Goal: Transaction & Acquisition: Purchase product/service

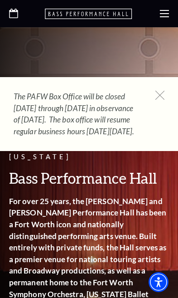
click at [154, 99] on div "The PAFW Box Office will be closed Saturday, August 30th through Monday, Septem…" at bounding box center [89, 114] width 178 height 74
click at [161, 97] on icon at bounding box center [160, 95] width 9 height 9
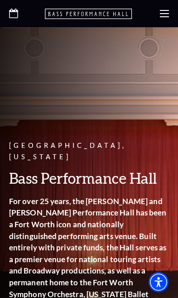
click at [161, 18] on icon at bounding box center [164, 13] width 9 height 9
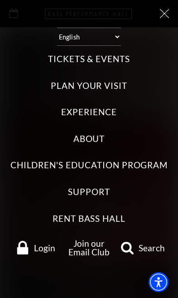
click at [58, 53] on label "Tickets & Events" at bounding box center [89, 59] width 82 height 12
click at [0, 0] on Events "Tickets & Events" at bounding box center [0, 0] width 0 height 0
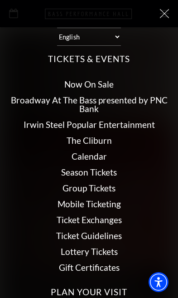
click at [27, 95] on link "Broadway At The Bass presented by PNC Bank" at bounding box center [89, 104] width 157 height 19
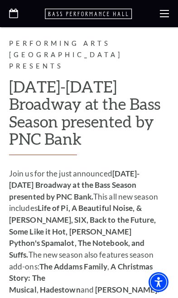
scroll to position [678, 0]
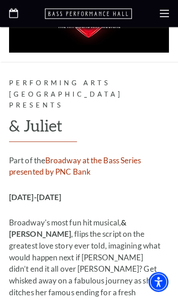
scroll to position [2927, 0]
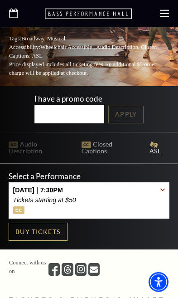
scroll to position [174, 0]
click at [38, 196] on p "Tickets starting at $50" at bounding box center [44, 199] width 63 height 7
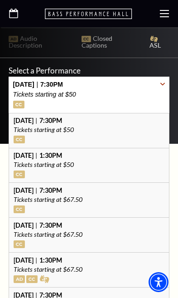
scroll to position [283, 0]
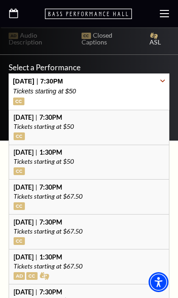
click at [35, 228] on p "Tickets starting at $67.50" at bounding box center [89, 231] width 151 height 6
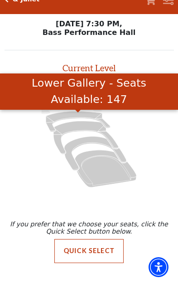
click at [52, 126] on icon "Lower Gallery - Seats Available: 147" at bounding box center [78, 136] width 64 height 20
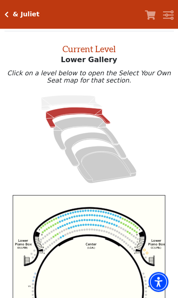
scroll to position [34, 0]
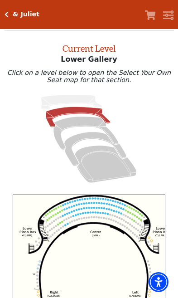
click at [72, 127] on icon "Mezzanine - Seats Available: 69" at bounding box center [86, 133] width 65 height 33
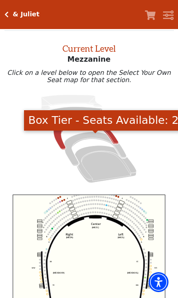
click at [80, 140] on icon "Box Tier - Seats Available: 24" at bounding box center [95, 149] width 62 height 34
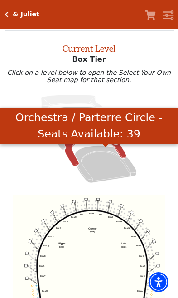
click at [93, 171] on icon "Orchestra / Parterre Circle - Seats Available: 39" at bounding box center [106, 164] width 62 height 37
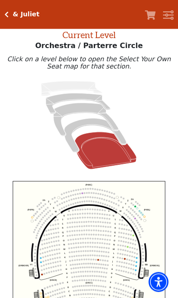
scroll to position [41, 0]
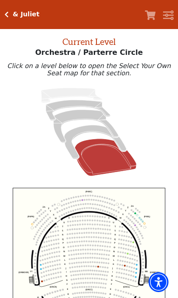
click at [8, 13] on icon "Click here to go back to filters" at bounding box center [7, 14] width 4 height 6
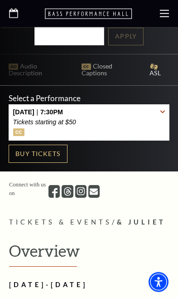
scroll to position [251, 0]
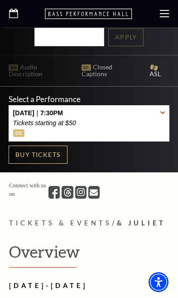
click at [156, 105] on button "[DATE] 7:30PM Tickets starting at $50" at bounding box center [89, 123] width 161 height 36
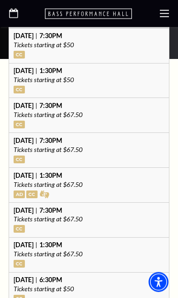
scroll to position [365, 0]
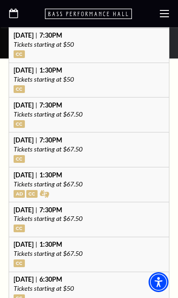
click at [28, 181] on p "Tickets starting at $67.50" at bounding box center [89, 184] width 151 height 6
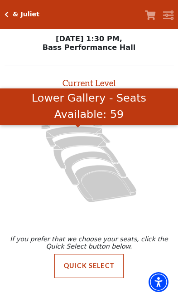
click at [56, 137] on icon "Lower Gallery - Seats Available: 59" at bounding box center [78, 136] width 64 height 20
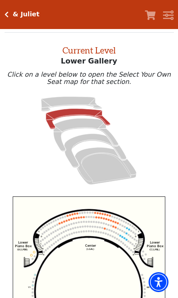
scroll to position [34, 0]
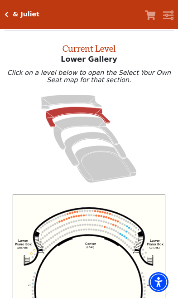
click at [65, 127] on icon "Mezzanine - Seats Available: 31" at bounding box center [86, 133] width 65 height 33
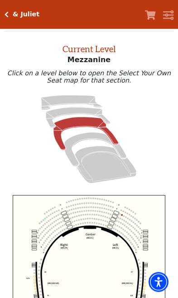
scroll to position [34, 0]
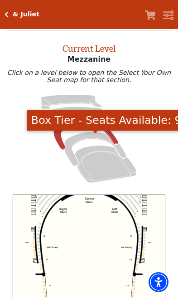
click at [82, 141] on icon "Box Tier - Seats Available: 9" at bounding box center [95, 149] width 62 height 34
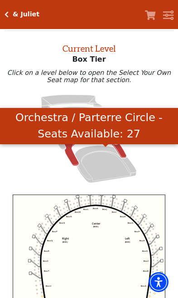
click at [84, 169] on icon "Orchestra / Parterre Circle - Seats Available: 27" at bounding box center [106, 164] width 62 height 37
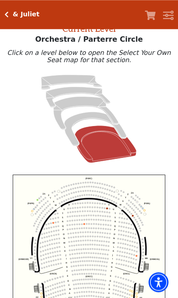
scroll to position [54, 0]
click at [6, 15] on icon "Click here to go back to filters" at bounding box center [7, 14] width 4 height 6
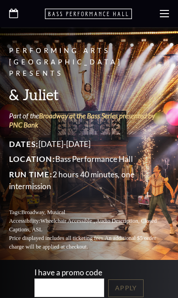
click at [10, 21] on div at bounding box center [89, 13] width 178 height 27
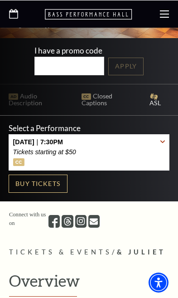
click at [48, 148] on p "Tickets starting at $50" at bounding box center [44, 151] width 63 height 7
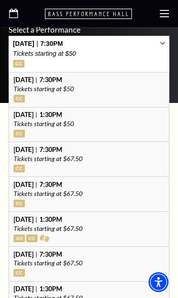
scroll to position [322, 0]
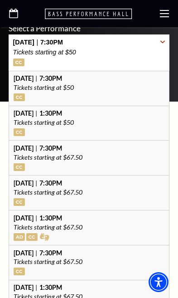
click at [54, 250] on p "Saturday November 15 | 7:30PM" at bounding box center [89, 253] width 151 height 6
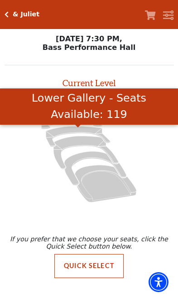
click at [58, 136] on icon "Lower Gallery - Seats Available: 119" at bounding box center [78, 136] width 64 height 20
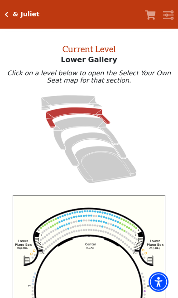
scroll to position [34, 0]
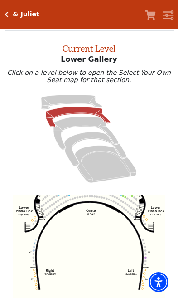
click at [73, 127] on icon "Mezzanine - Seats Available: 54" at bounding box center [86, 133] width 65 height 33
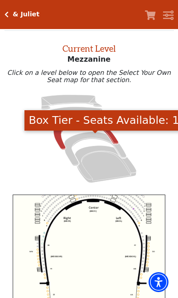
click at [76, 142] on icon "Box Tier - Seats Available: 19" at bounding box center [95, 149] width 62 height 34
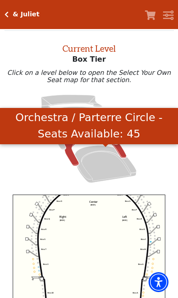
click at [86, 165] on icon "Orchestra / Parterre Circle - Seats Available: 45" at bounding box center [106, 164] width 62 height 37
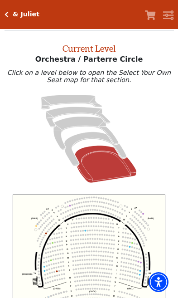
click at [14, 16] on h5 "& Juliet" at bounding box center [26, 14] width 27 height 8
click at [8, 16] on icon "Click here to go back to filters" at bounding box center [7, 14] width 4 height 6
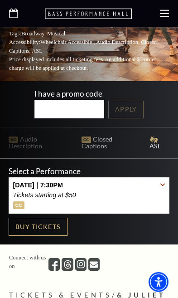
scroll to position [179, 0]
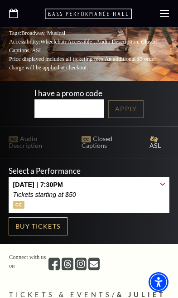
click at [49, 181] on div "Wednesday November 12 | 7:30PM Tickets starting at $50" at bounding box center [44, 195] width 63 height 28
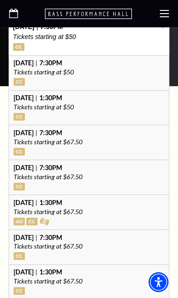
scroll to position [337, 0]
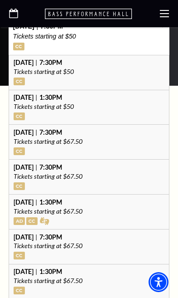
click at [58, 173] on p "Tickets starting at $67.50" at bounding box center [89, 176] width 151 height 6
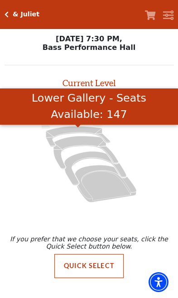
click at [70, 134] on icon "Lower Gallery - Seats Available: 147" at bounding box center [78, 136] width 64 height 20
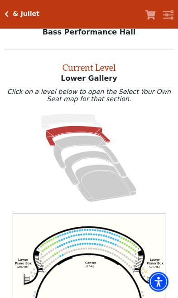
scroll to position [34, 0]
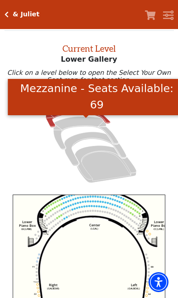
click at [72, 129] on icon "Mezzanine - Seats Available: 69" at bounding box center [86, 133] width 65 height 33
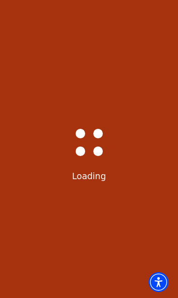
scroll to position [20, 0]
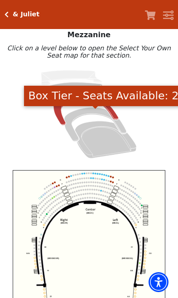
click at [72, 124] on icon "Box Tier - Seats Available: 24" at bounding box center [95, 124] width 62 height 34
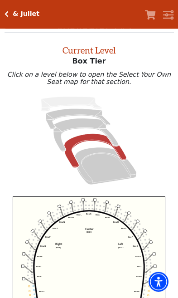
scroll to position [34, 0]
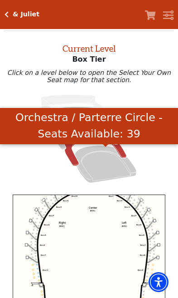
click at [99, 169] on icon "Orchestra / Parterre Circle - Seats Available: 39" at bounding box center [106, 164] width 62 height 37
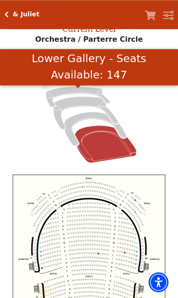
scroll to position [54, 0]
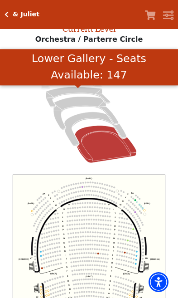
click at [74, 96] on icon "Lower Gallery - Seats Available: 147" at bounding box center [78, 97] width 64 height 20
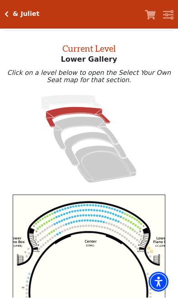
scroll to position [34, 0]
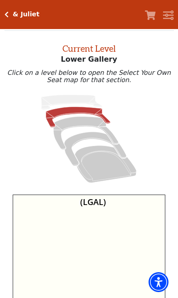
click at [66, 229] on icon "Right (GALBOXR) E D C B A E D C B A YY ZZ Left (GALBOXL) BB AA Center Lower Pia…" at bounding box center [89, 264] width 153 height 138
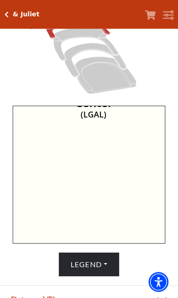
scroll to position [124, 0]
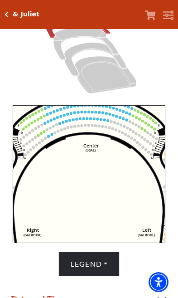
click at [85, 120] on circle at bounding box center [84, 118] width 3 height 3
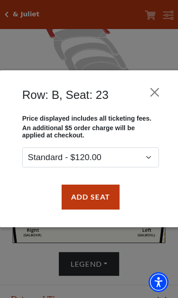
click at [154, 95] on button "Close" at bounding box center [154, 92] width 17 height 17
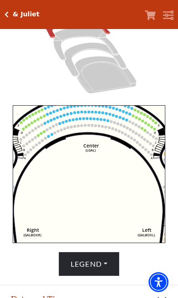
click at [36, 129] on circle at bounding box center [35, 128] width 3 height 3
click at [41, 135] on circle at bounding box center [41, 133] width 3 height 3
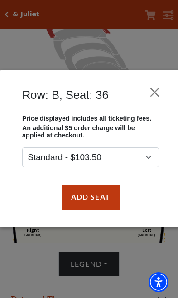
click at [155, 95] on button "Close" at bounding box center [154, 92] width 17 height 17
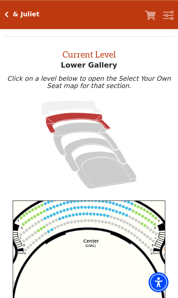
scroll to position [29, 0]
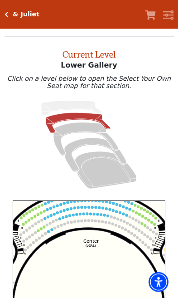
click at [6, 12] on icon "Click here to go back to filters" at bounding box center [7, 14] width 4 height 6
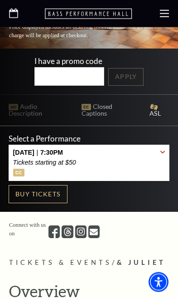
scroll to position [212, 0]
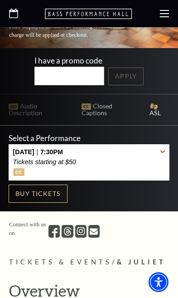
click at [42, 148] on div "Wednesday November 12 | 7:30PM Tickets starting at $50" at bounding box center [44, 162] width 63 height 28
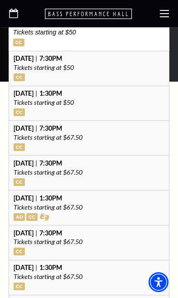
scroll to position [343, 0]
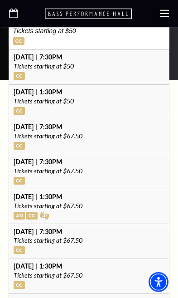
click at [38, 203] on p "Tickets starting at $67.50" at bounding box center [89, 206] width 151 height 6
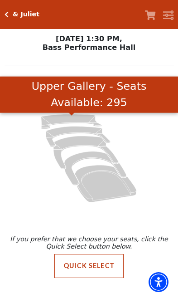
click at [67, 122] on icon "Upper Gallery - Seats Available: 295" at bounding box center [71, 121] width 61 height 15
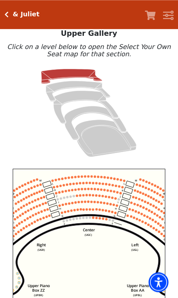
scroll to position [60, 0]
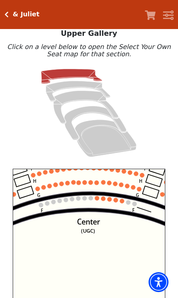
click at [96, 225] on text "Center" at bounding box center [88, 221] width 23 height 10
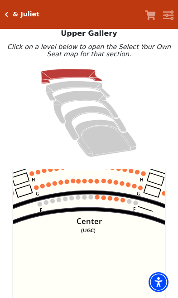
click at [93, 199] on circle at bounding box center [91, 197] width 5 height 5
click at [98, 199] on circle at bounding box center [97, 197] width 5 height 5
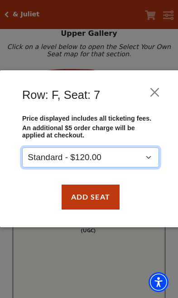
click at [146, 163] on select "Standard - $120.00" at bounding box center [90, 157] width 137 height 20
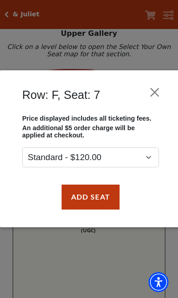
click at [152, 95] on button "Close" at bounding box center [154, 92] width 17 height 17
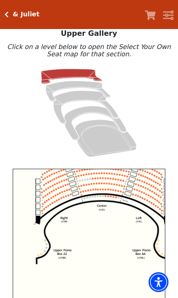
click at [11, 13] on div "& Juliet" at bounding box center [24, 14] width 31 height 8
click at [7, 13] on icon "Click here to go back to filters" at bounding box center [7, 14] width 4 height 6
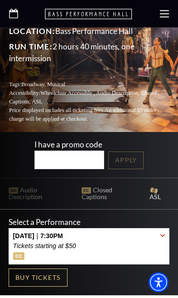
scroll to position [127, 0]
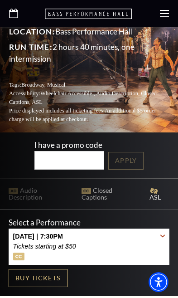
click at [46, 233] on div "[DATE] 7:30PM Tickets starting at $50" at bounding box center [44, 247] width 63 height 28
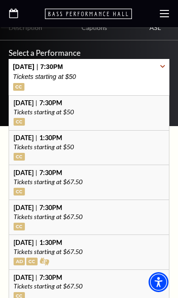
scroll to position [299, 0]
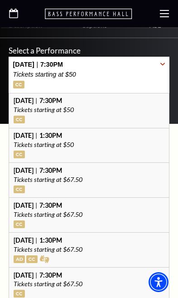
click at [44, 246] on p "Tickets starting at $67.50" at bounding box center [89, 249] width 151 height 6
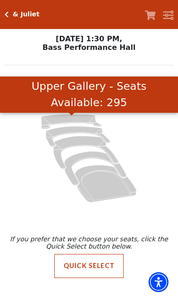
click at [69, 119] on icon "Upper Gallery - Seats Available: 295" at bounding box center [71, 121] width 61 height 15
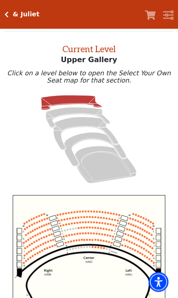
scroll to position [34, 0]
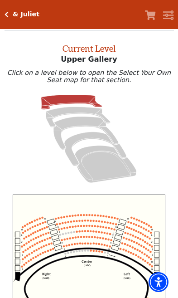
click at [14, 14] on h5 "& Juliet" at bounding box center [26, 14] width 27 height 8
click at [6, 15] on icon "Click here to go back to filters" at bounding box center [7, 14] width 4 height 6
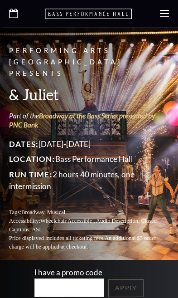
click at [27, 9] on div at bounding box center [89, 13] width 178 height 27
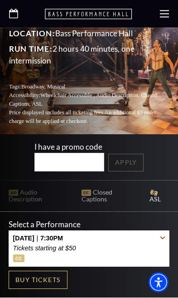
scroll to position [126, 0]
click at [152, 230] on button "Wednesday November 12 | 7:30PM Tickets starting at $50" at bounding box center [89, 248] width 161 height 36
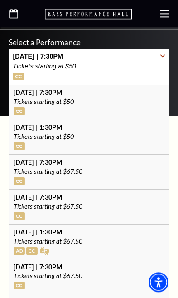
scroll to position [311, 0]
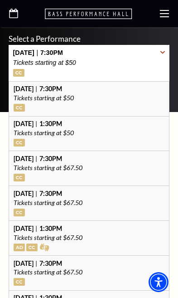
click at [49, 261] on div "Saturday November 15 | 7:30PM Tickets starting at $67.50" at bounding box center [89, 273] width 151 height 26
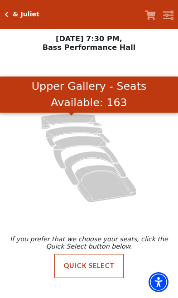
click at [69, 121] on icon "Upper Gallery - Seats Available: 163" at bounding box center [71, 121] width 61 height 15
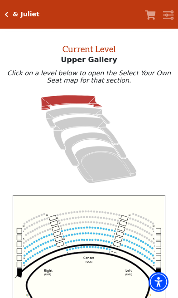
scroll to position [34, 0]
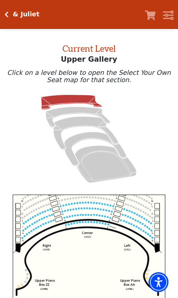
click at [87, 223] on icon "Center (UGC) Right (UGR) Left (UGL) Upper Piano Box ZZ (UPBR) Upper Piano Box A…" at bounding box center [89, 264] width 153 height 138
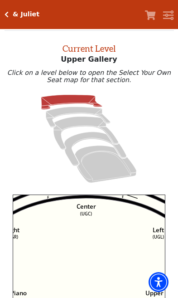
click at [85, 226] on icon "Center (UGC) Right (UGR) Left (UGL) Upper Piano Box ZZ (UPBR) Upper Piano Box A…" at bounding box center [89, 264] width 153 height 138
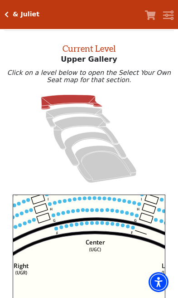
click at [97, 224] on circle at bounding box center [98, 223] width 4 height 4
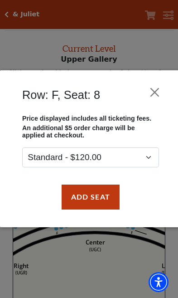
click at [155, 93] on button "Close" at bounding box center [154, 92] width 17 height 17
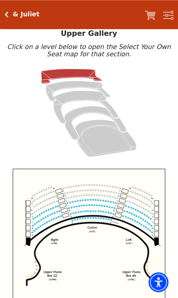
scroll to position [60, 0]
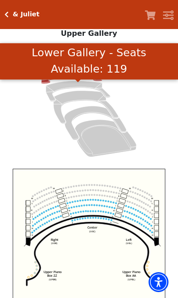
click at [54, 94] on icon "Lower Gallery - Seats Available: 119" at bounding box center [78, 91] width 64 height 20
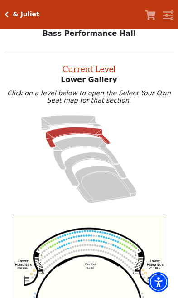
scroll to position [34, 0]
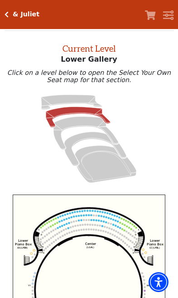
click at [64, 131] on icon "Mezzanine - Seats Available: 54" at bounding box center [86, 133] width 65 height 33
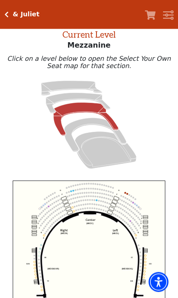
scroll to position [49, 0]
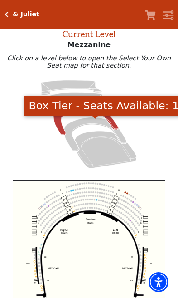
click at [73, 150] on icon "Box Tier - Seats Available: 19" at bounding box center [95, 134] width 62 height 34
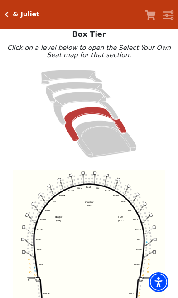
scroll to position [59, 0]
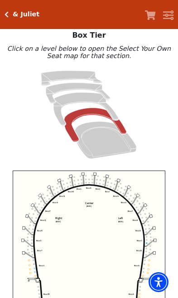
click at [87, 149] on icon "Orchestra / Parterre Circle - Seats Available: 45" at bounding box center [106, 140] width 62 height 37
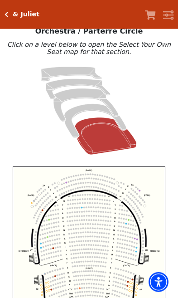
scroll to position [63, 0]
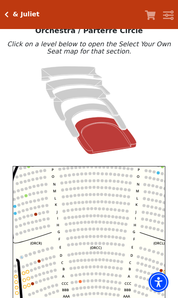
click at [55, 250] on icon "Left (ORPITL) Right (ORPITR) Center (ORPITC) ZZ AA YY BB ZA ZA (ORCL) (ORCR) (O…" at bounding box center [89, 235] width 153 height 138
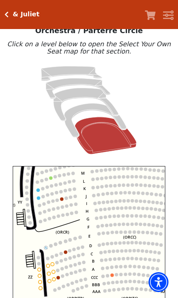
click at [57, 279] on circle at bounding box center [58, 277] width 3 height 3
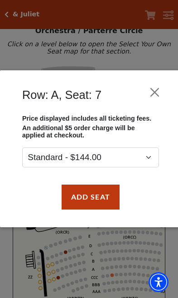
click at [153, 87] on button "Close" at bounding box center [154, 92] width 17 height 17
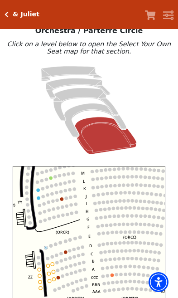
click at [7, 14] on icon "Click here to go back to filters" at bounding box center [7, 14] width 4 height 6
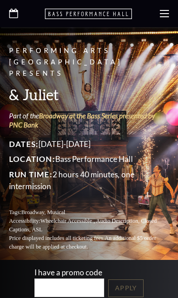
click at [10, 13] on use at bounding box center [13, 14] width 9 height 10
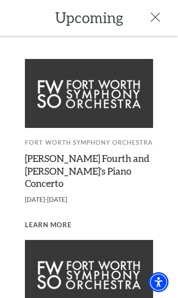
click at [157, 17] on icon at bounding box center [155, 17] width 9 height 9
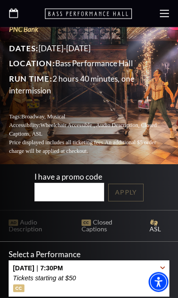
scroll to position [96, 0]
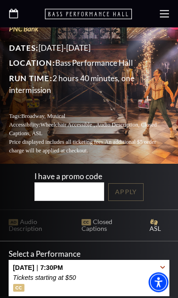
click at [74, 274] on p "Tickets starting at $50" at bounding box center [44, 277] width 63 height 7
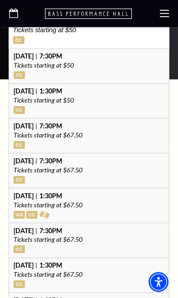
scroll to position [346, 0]
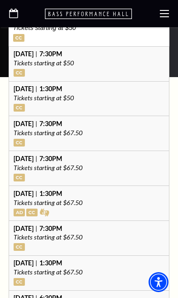
click at [47, 165] on p "Tickets starting at $67.50" at bounding box center [89, 168] width 151 height 6
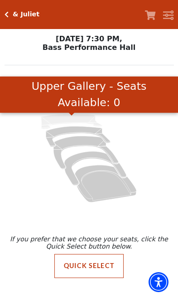
click at [59, 121] on icon "Upper Gallery - Seats Available: 0" at bounding box center [71, 121] width 61 height 15
click at [52, 137] on icon "Lower Gallery - Seats Available: 147" at bounding box center [78, 136] width 64 height 20
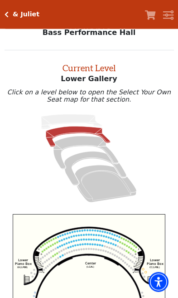
scroll to position [34, 0]
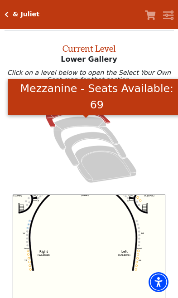
click at [72, 129] on icon "Mezzanine - Seats Available: 69" at bounding box center [86, 133] width 65 height 33
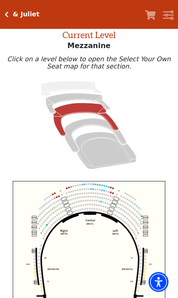
scroll to position [49, 0]
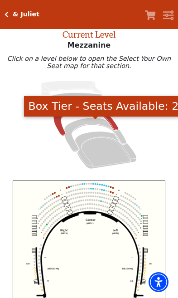
click at [82, 127] on icon "Box Tier - Seats Available: 24" at bounding box center [95, 135] width 62 height 34
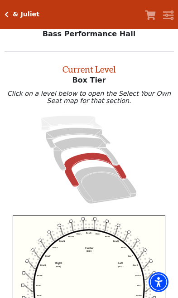
scroll to position [34, 0]
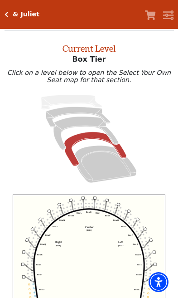
click at [85, 175] on icon "Orchestra / Parterre Circle - Seats Available: 39" at bounding box center [106, 164] width 62 height 37
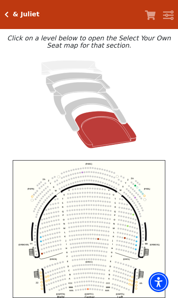
scroll to position [69, 0]
click at [8, 12] on icon "Click here to go back to filters" at bounding box center [7, 14] width 4 height 6
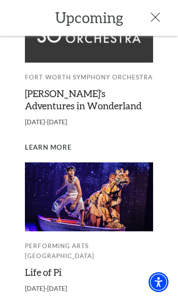
scroll to position [245, 0]
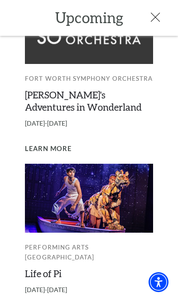
click at [154, 21] on icon at bounding box center [155, 17] width 9 height 9
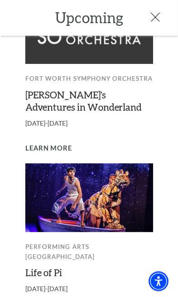
scroll to position [226, 0]
